Goal: Task Accomplishment & Management: Use online tool/utility

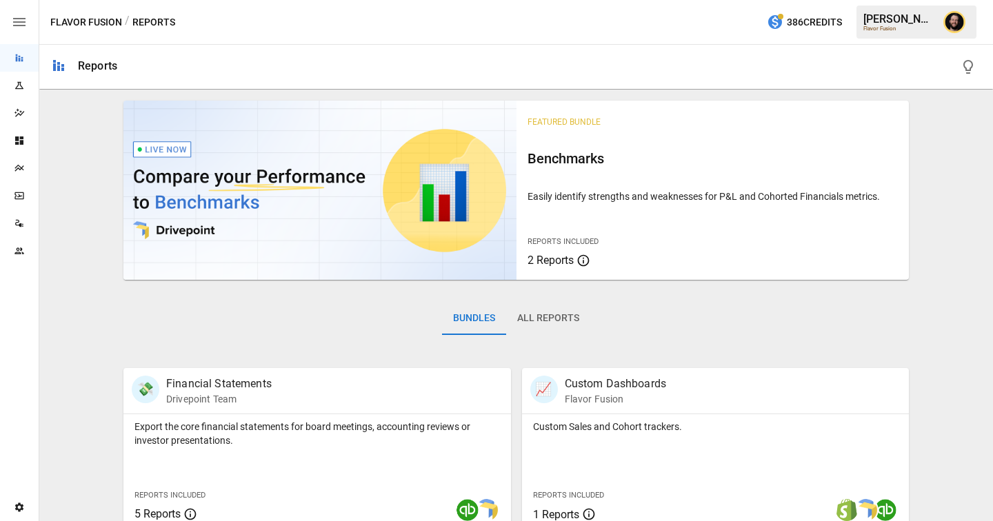
click at [12, 161] on div "Plans" at bounding box center [19, 168] width 39 height 28
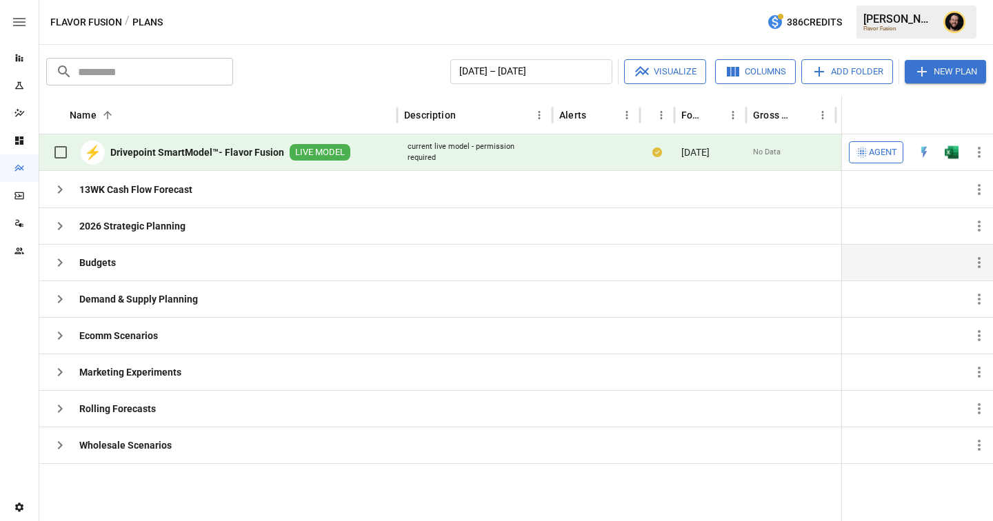
click at [57, 261] on icon "button" at bounding box center [60, 263] width 17 height 17
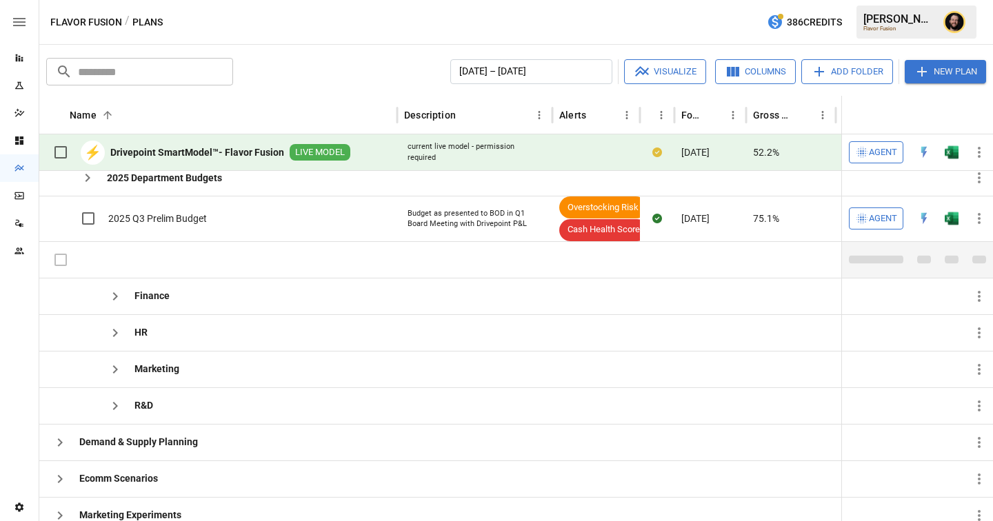
scroll to position [55, 0]
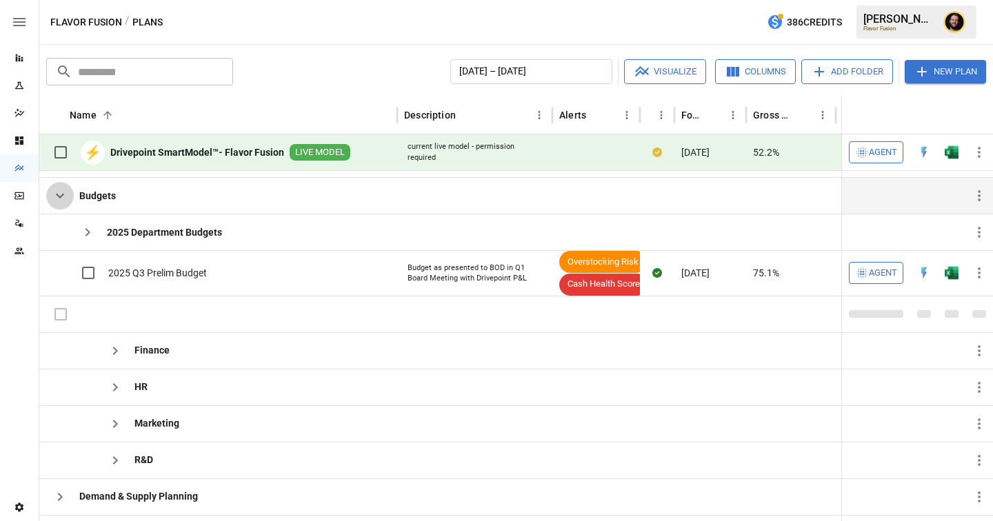
click at [59, 195] on icon "button" at bounding box center [60, 196] width 17 height 17
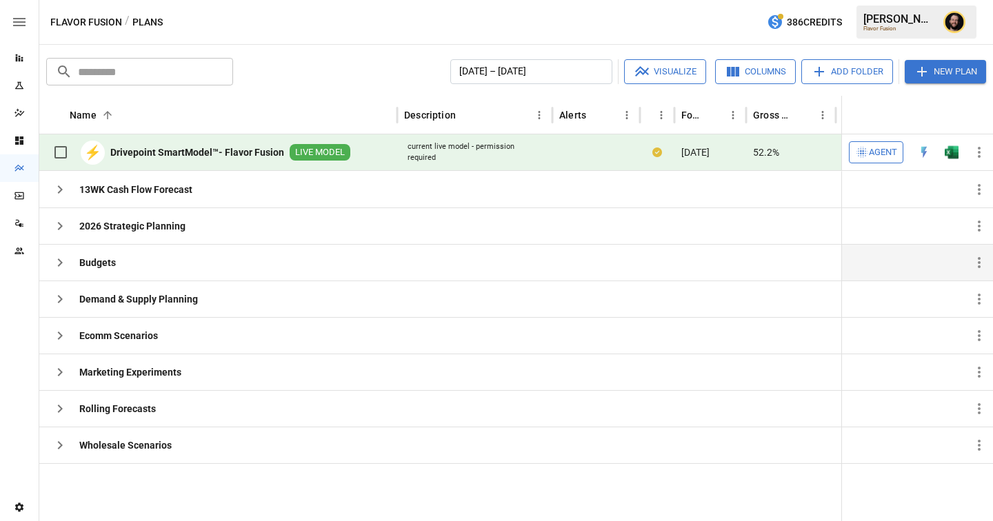
click at [62, 259] on icon "button" at bounding box center [60, 263] width 17 height 17
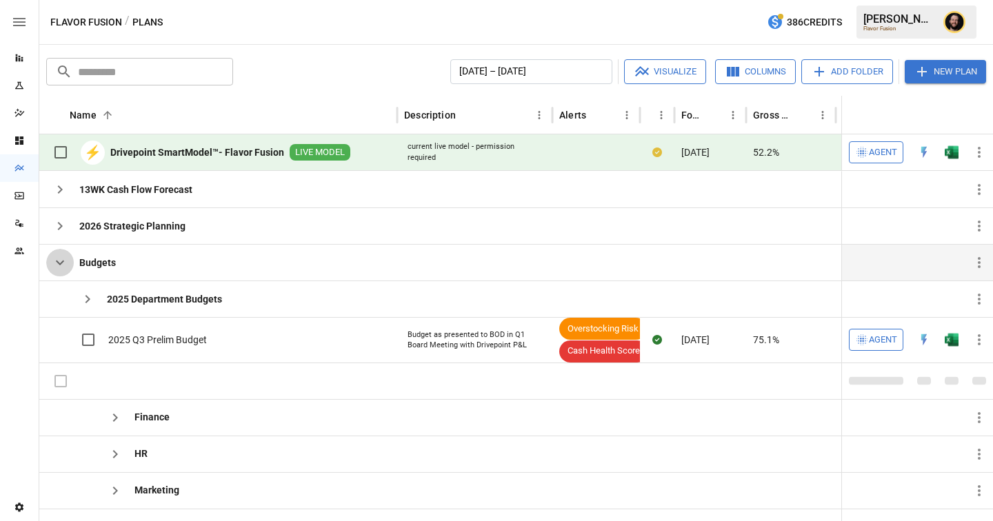
click at [57, 257] on icon "button" at bounding box center [60, 263] width 17 height 17
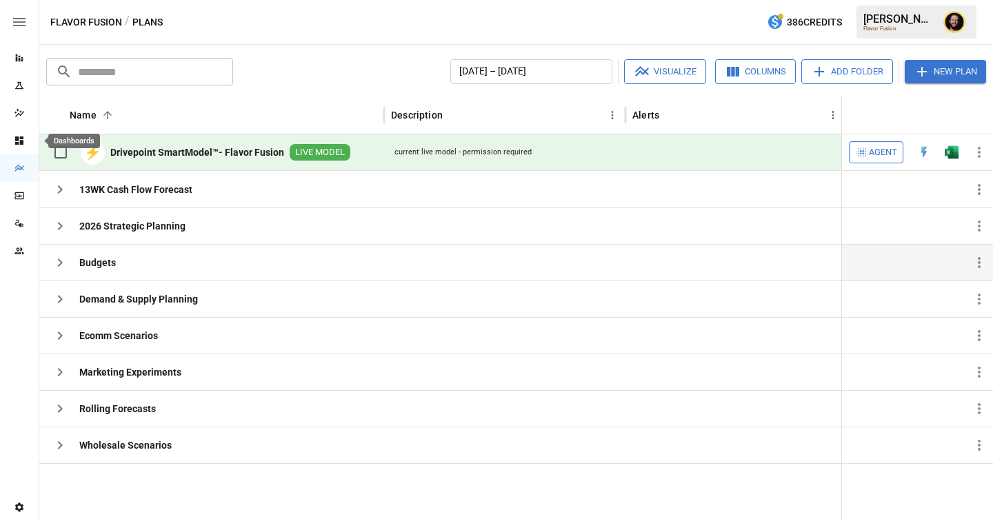
click at [20, 145] on icon "Dashboards" at bounding box center [19, 140] width 11 height 11
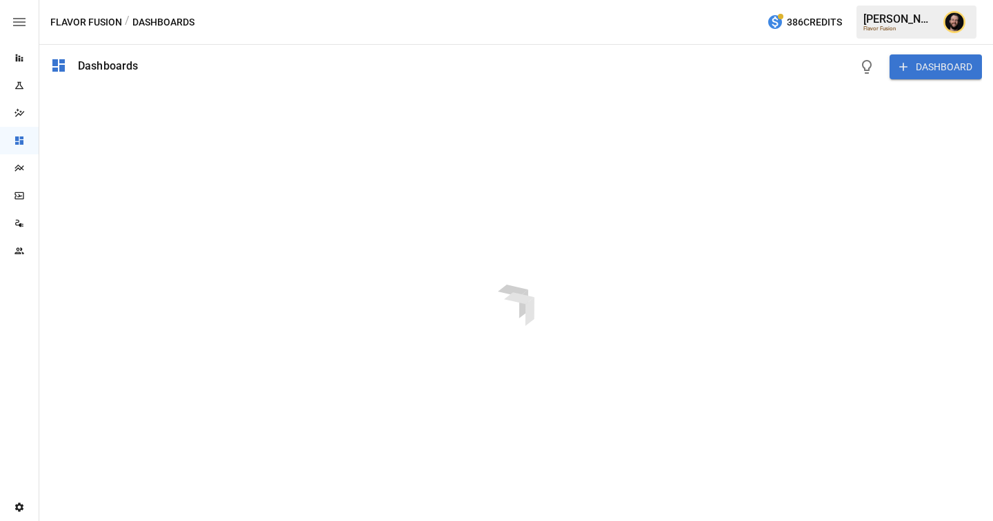
click at [23, 64] on div "Reports" at bounding box center [19, 58] width 39 height 28
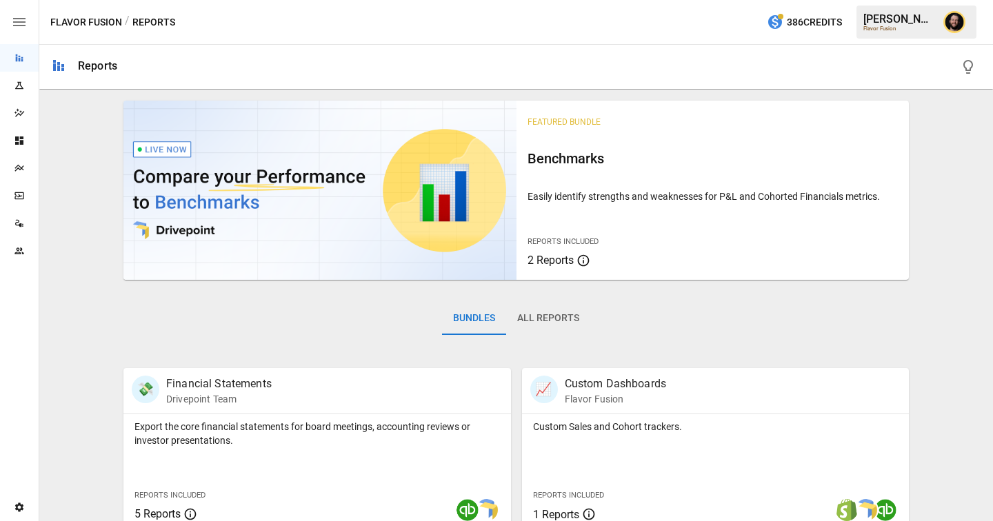
scroll to position [179, 0]
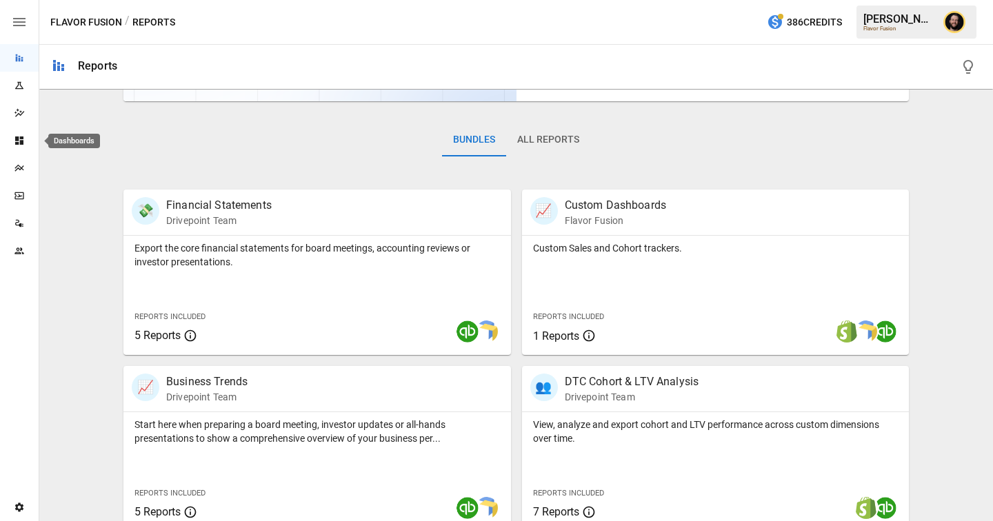
click at [27, 137] on div "Dashboards" at bounding box center [19, 140] width 39 height 11
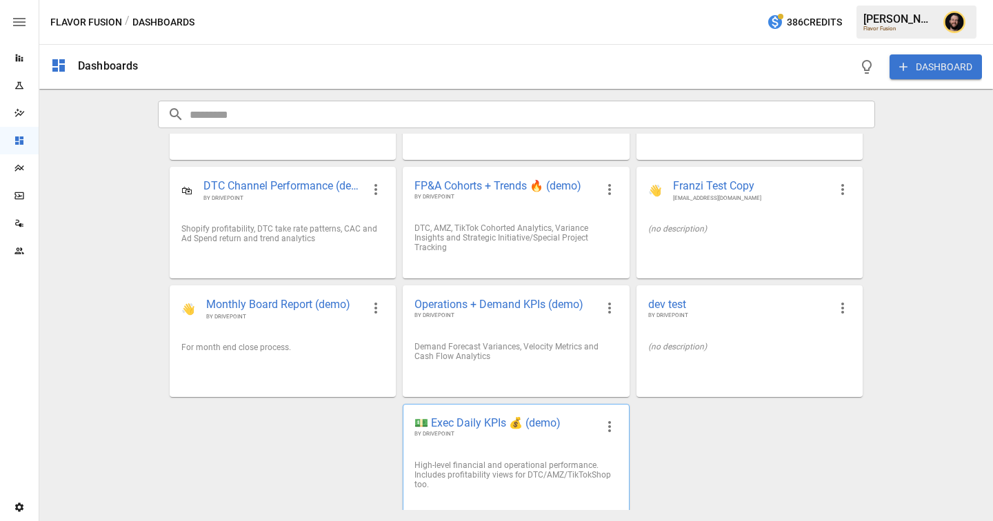
scroll to position [92, 0]
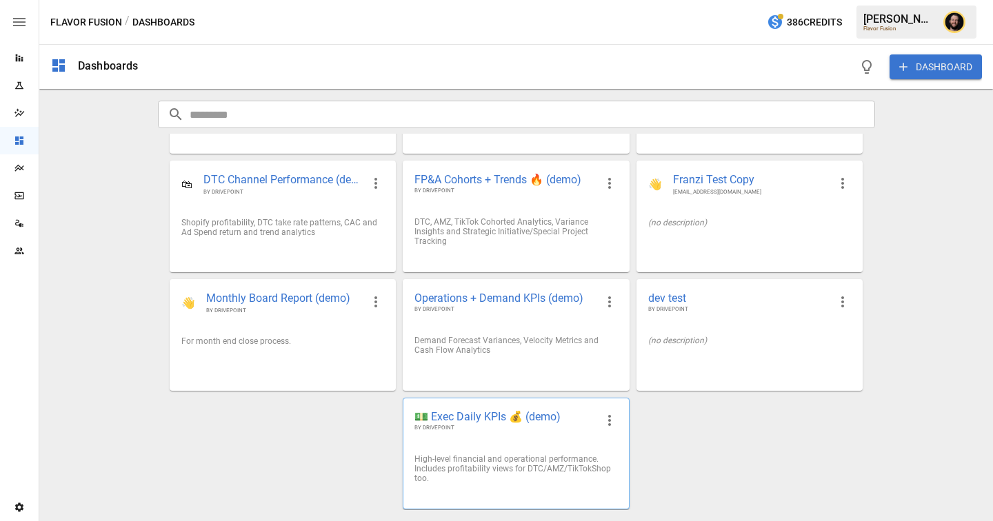
click at [504, 423] on span "💵 Exec Daily KPIs 💰 (demo)" at bounding box center [505, 417] width 181 height 14
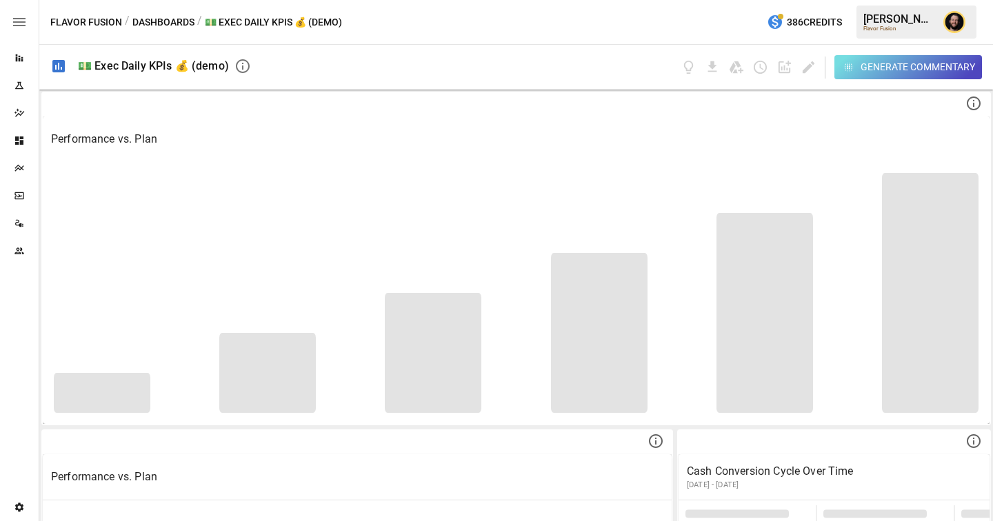
click at [890, 67] on div "Generate Commentary" at bounding box center [918, 67] width 114 height 17
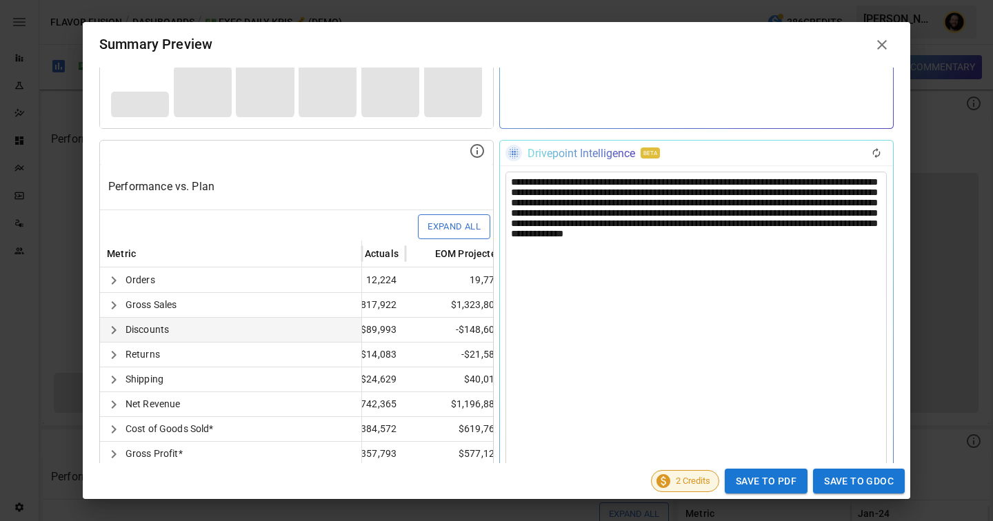
scroll to position [0, 199]
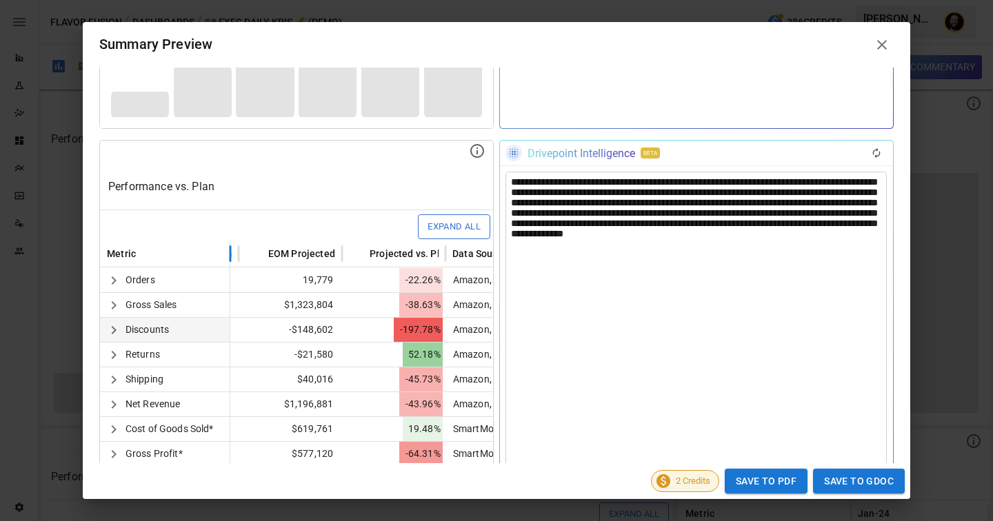
drag, startPoint x: 360, startPoint y: 252, endPoint x: 226, endPoint y: 255, distance: 133.9
click at [227, 255] on div at bounding box center [230, 253] width 7 height 27
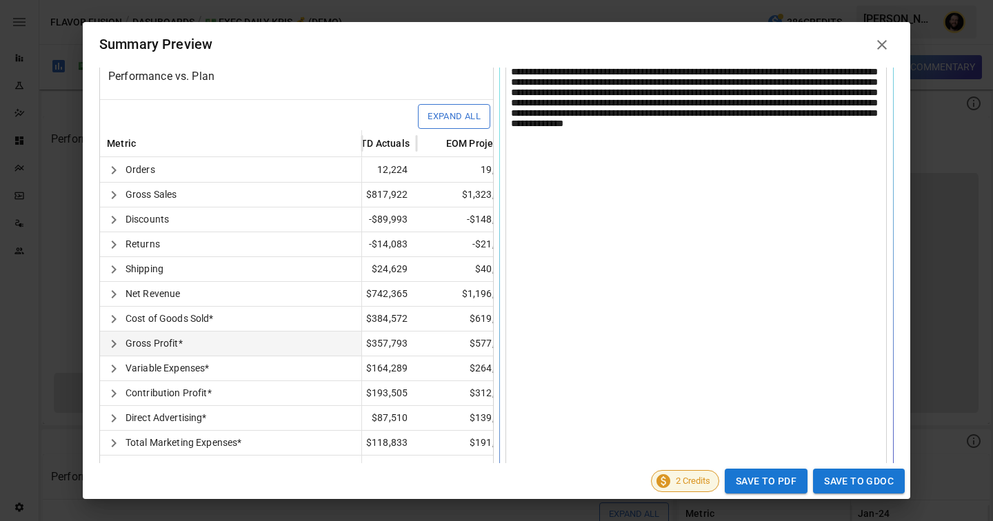
scroll to position [360, 0]
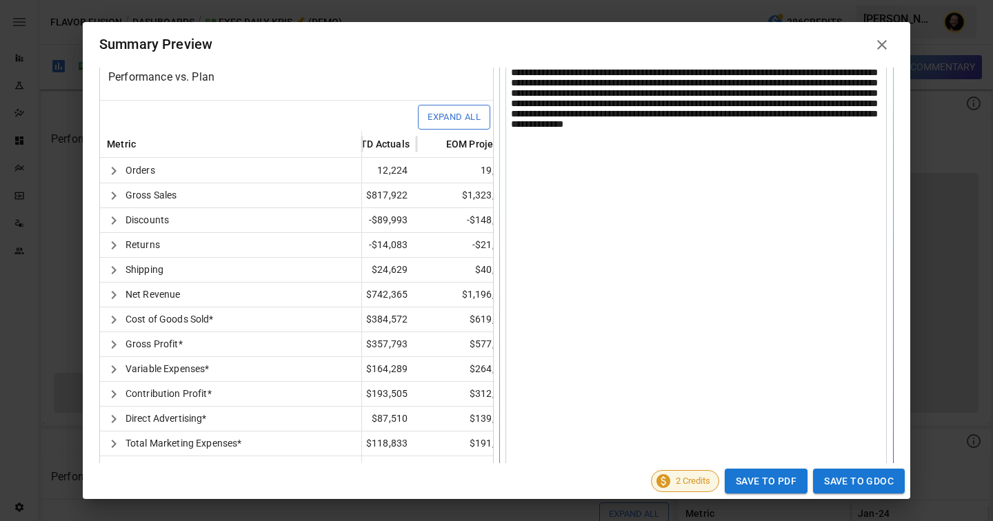
click at [772, 99] on div "**********" at bounding box center [696, 296] width 381 height 468
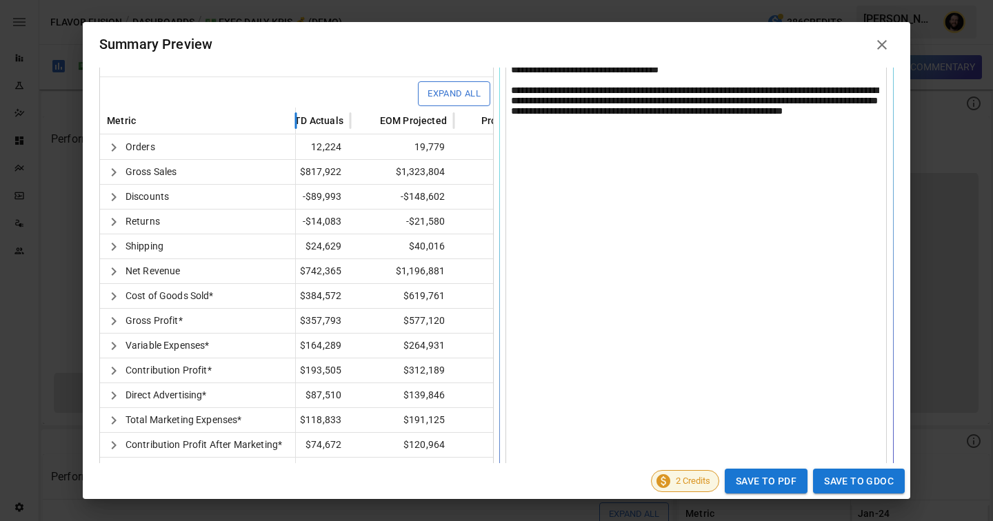
drag, startPoint x: 360, startPoint y: 123, endPoint x: 294, endPoint y: 123, distance: 66.2
click at [294, 123] on div at bounding box center [295, 120] width 7 height 27
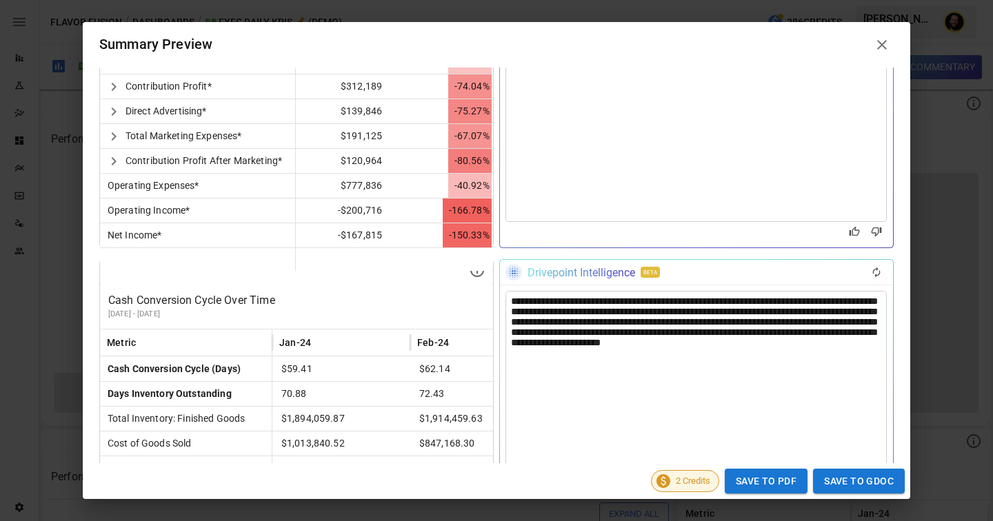
scroll to position [762, 0]
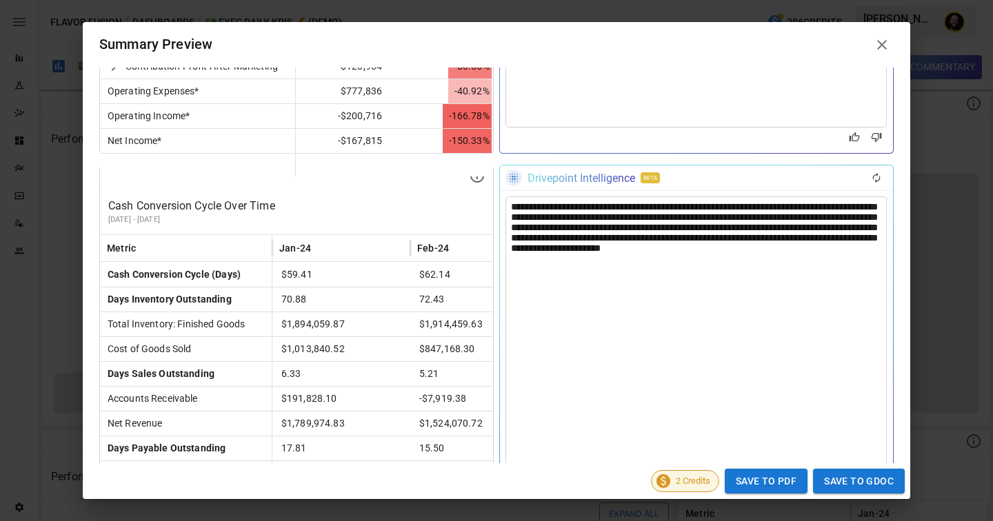
click at [620, 232] on div "**********" at bounding box center [696, 341] width 381 height 288
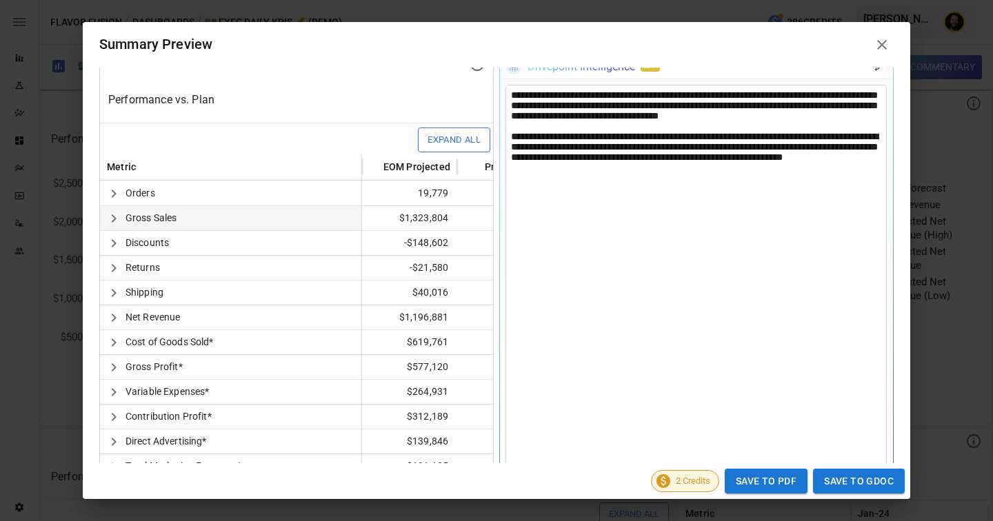
scroll to position [343, 0]
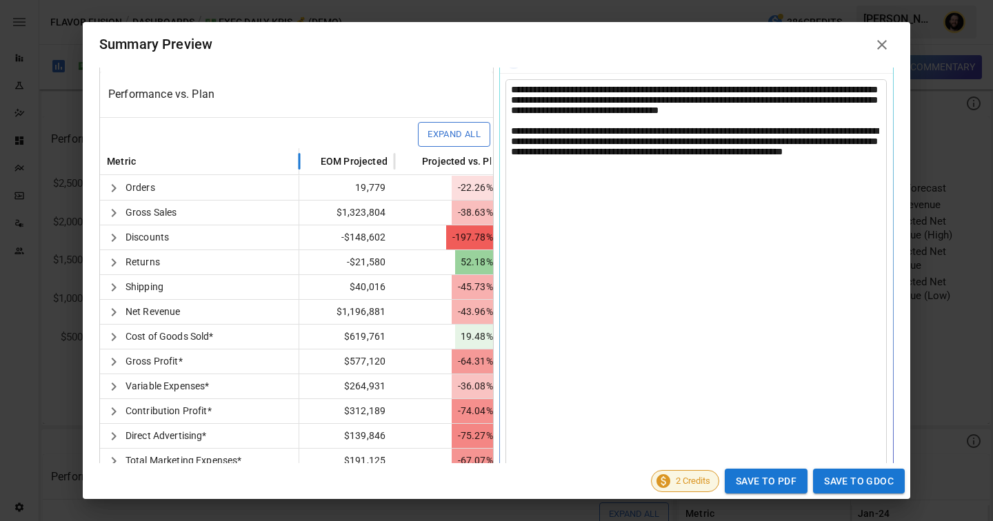
drag, startPoint x: 364, startPoint y: 163, endPoint x: 301, endPoint y: 168, distance: 63.0
click at [301, 168] on div at bounding box center [299, 161] width 7 height 27
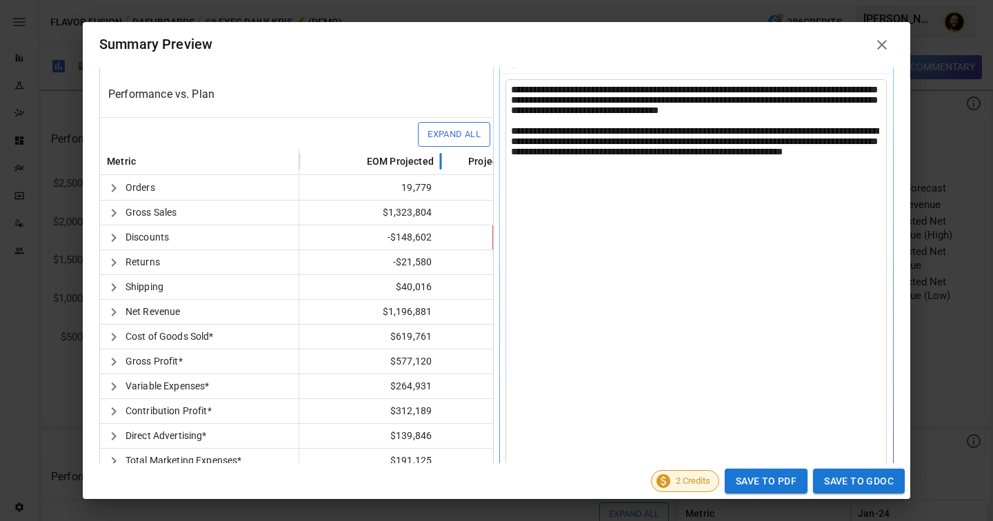
drag, startPoint x: 392, startPoint y: 163, endPoint x: 439, endPoint y: 169, distance: 46.6
click at [439, 169] on div at bounding box center [440, 161] width 7 height 27
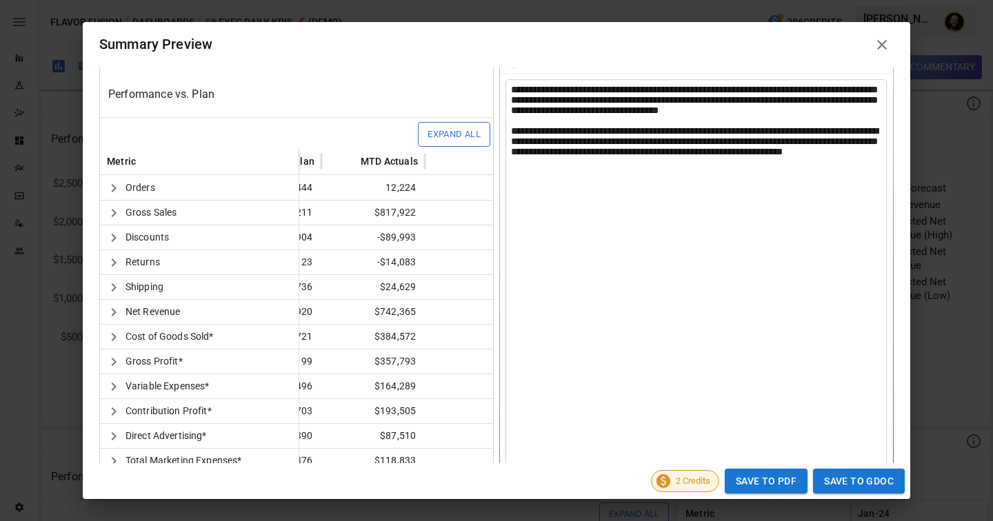
scroll to position [0, 86]
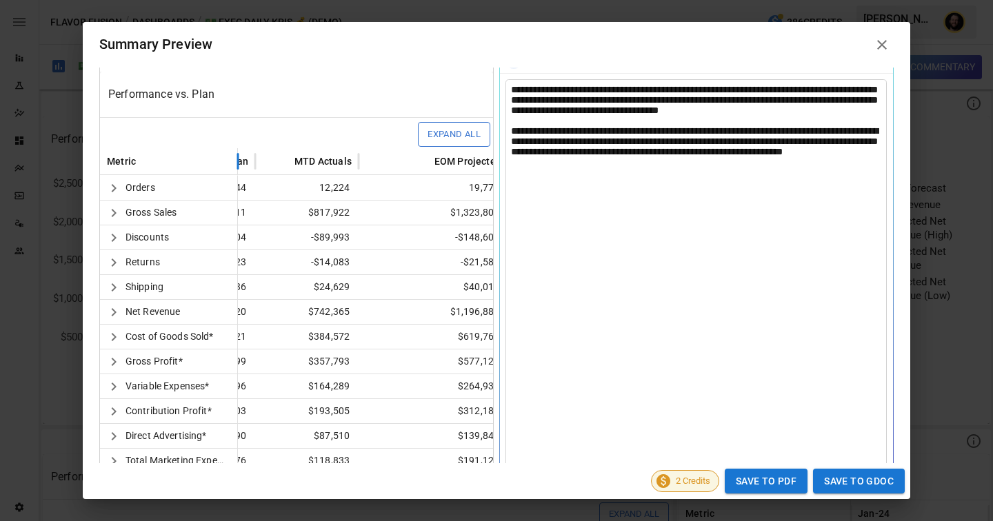
drag, startPoint x: 299, startPoint y: 161, endPoint x: 235, endPoint y: 163, distance: 64.2
click at [235, 163] on div at bounding box center [238, 161] width 7 height 27
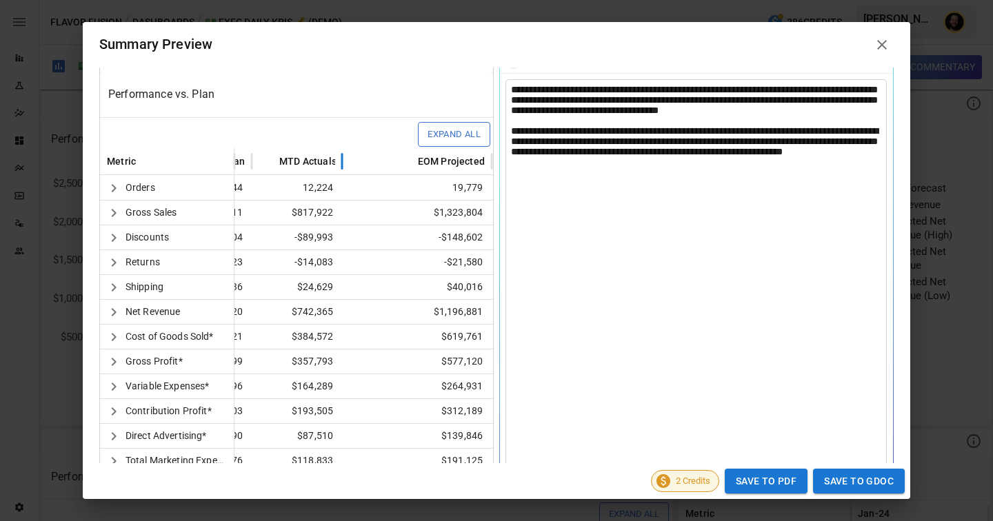
drag, startPoint x: 353, startPoint y: 165, endPoint x: 340, endPoint y: 169, distance: 13.7
click at [340, 169] on div at bounding box center [342, 161] width 7 height 27
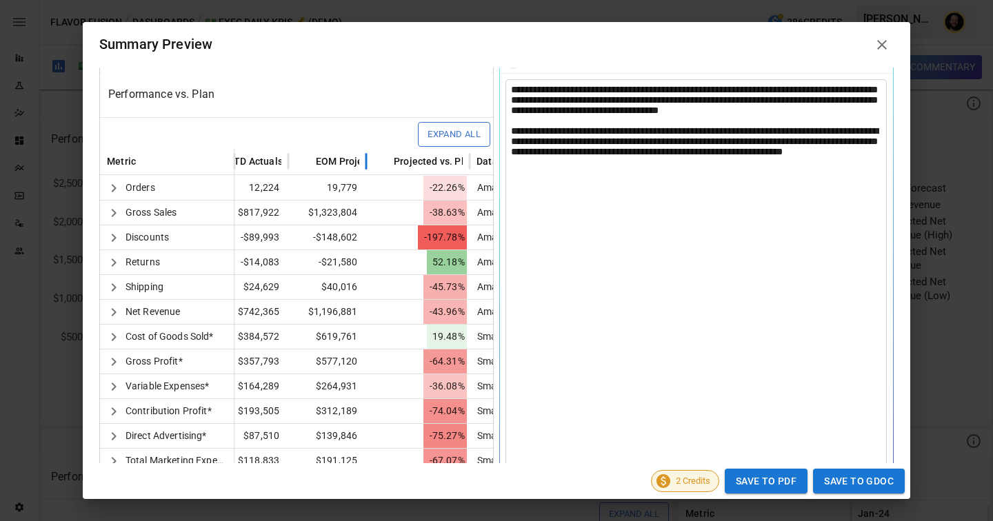
drag, startPoint x: 437, startPoint y: 161, endPoint x: 366, endPoint y: 161, distance: 71.7
click at [366, 161] on div at bounding box center [366, 161] width 7 height 27
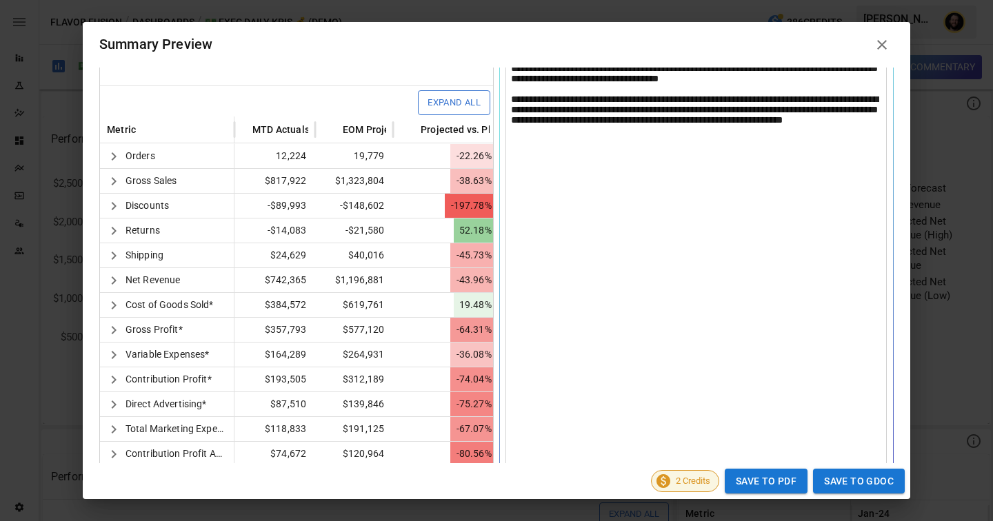
scroll to position [0, 130]
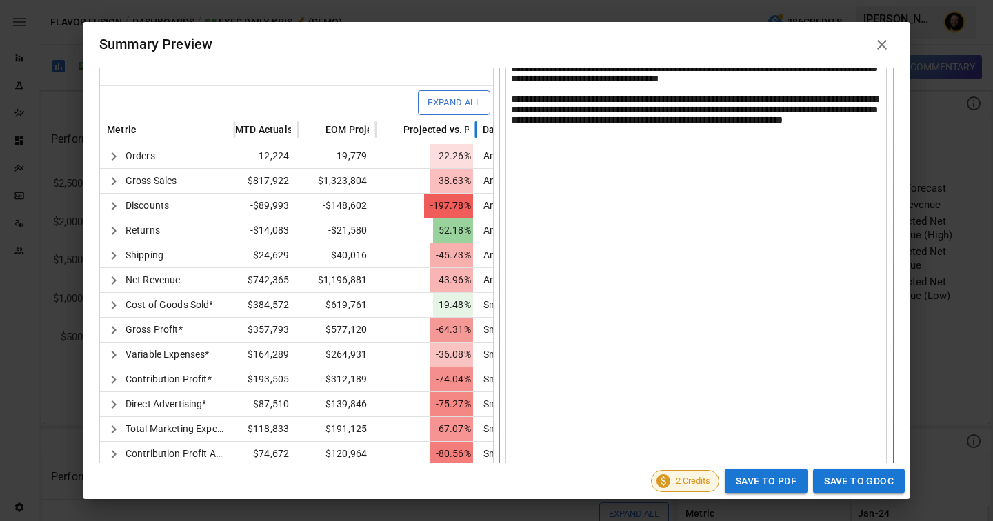
click at [475, 130] on div at bounding box center [475, 129] width 7 height 27
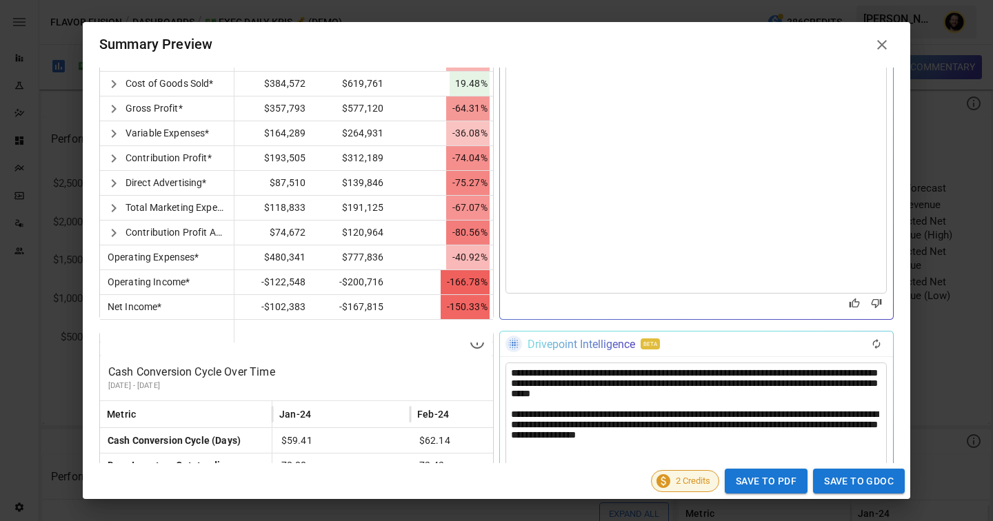
scroll to position [851, 0]
